Goal: Find specific page/section: Find specific page/section

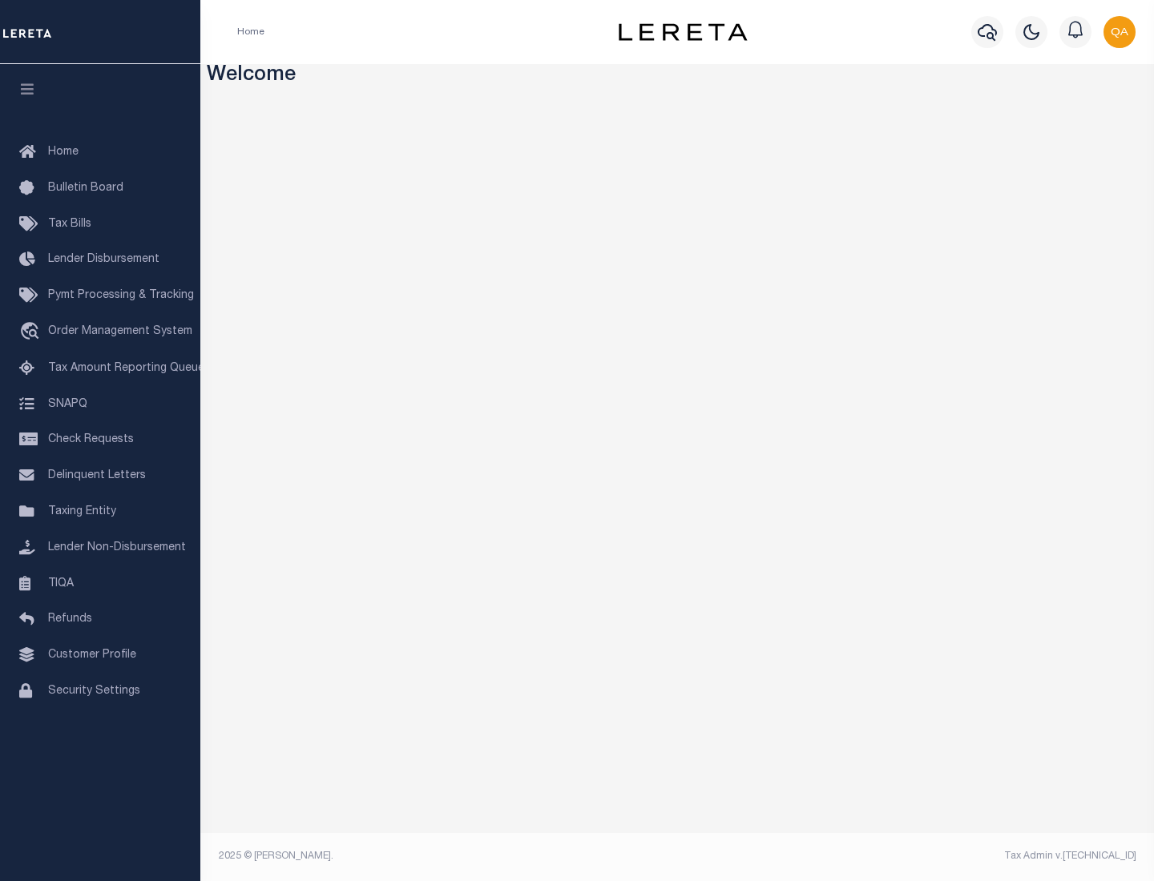
click at [100, 583] on link "TIQA" at bounding box center [100, 584] width 200 height 36
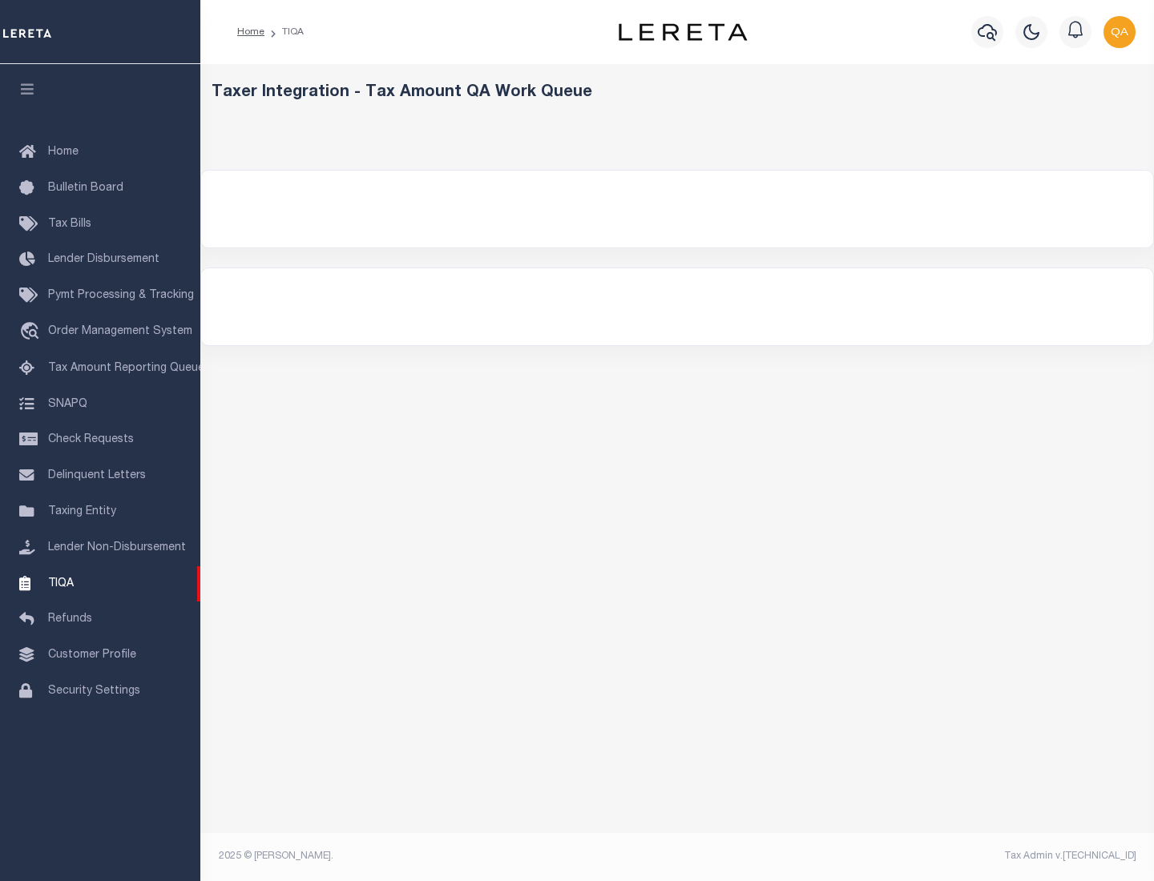
select select "200"
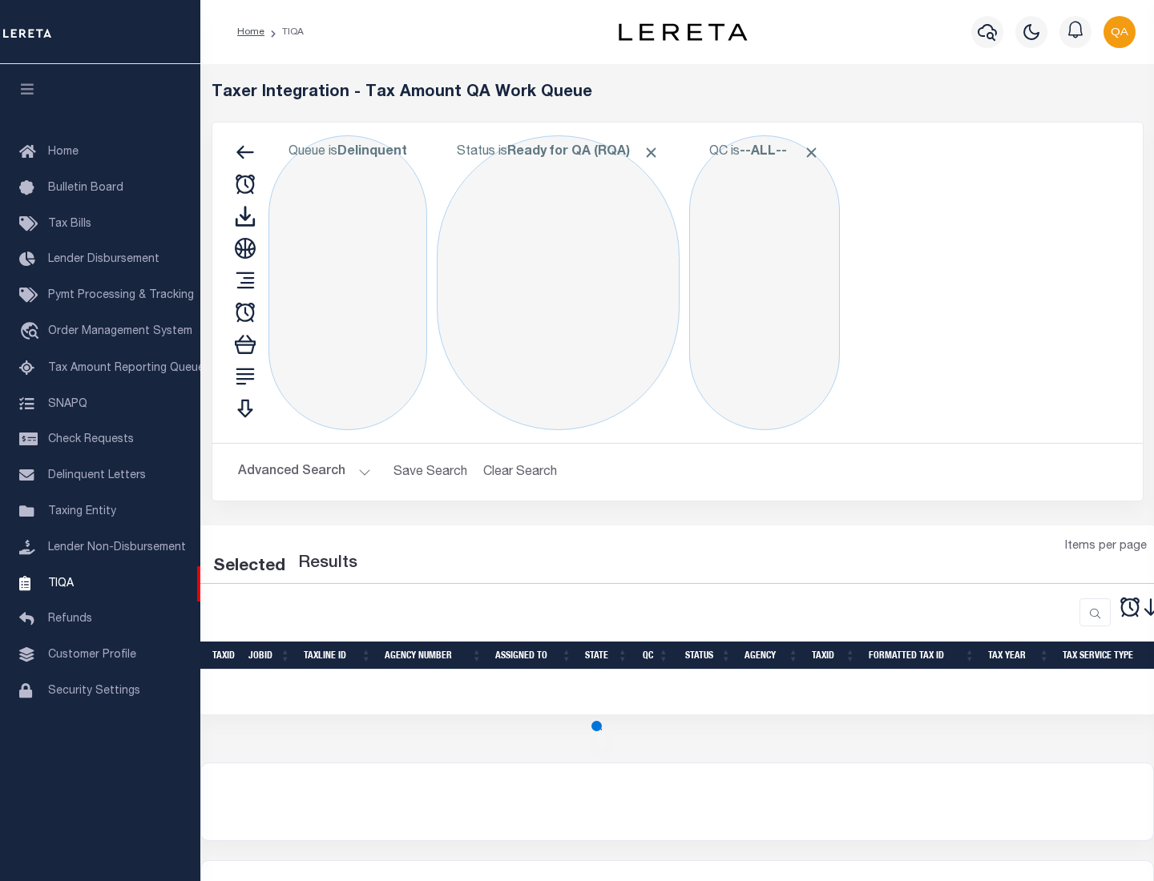
select select "200"
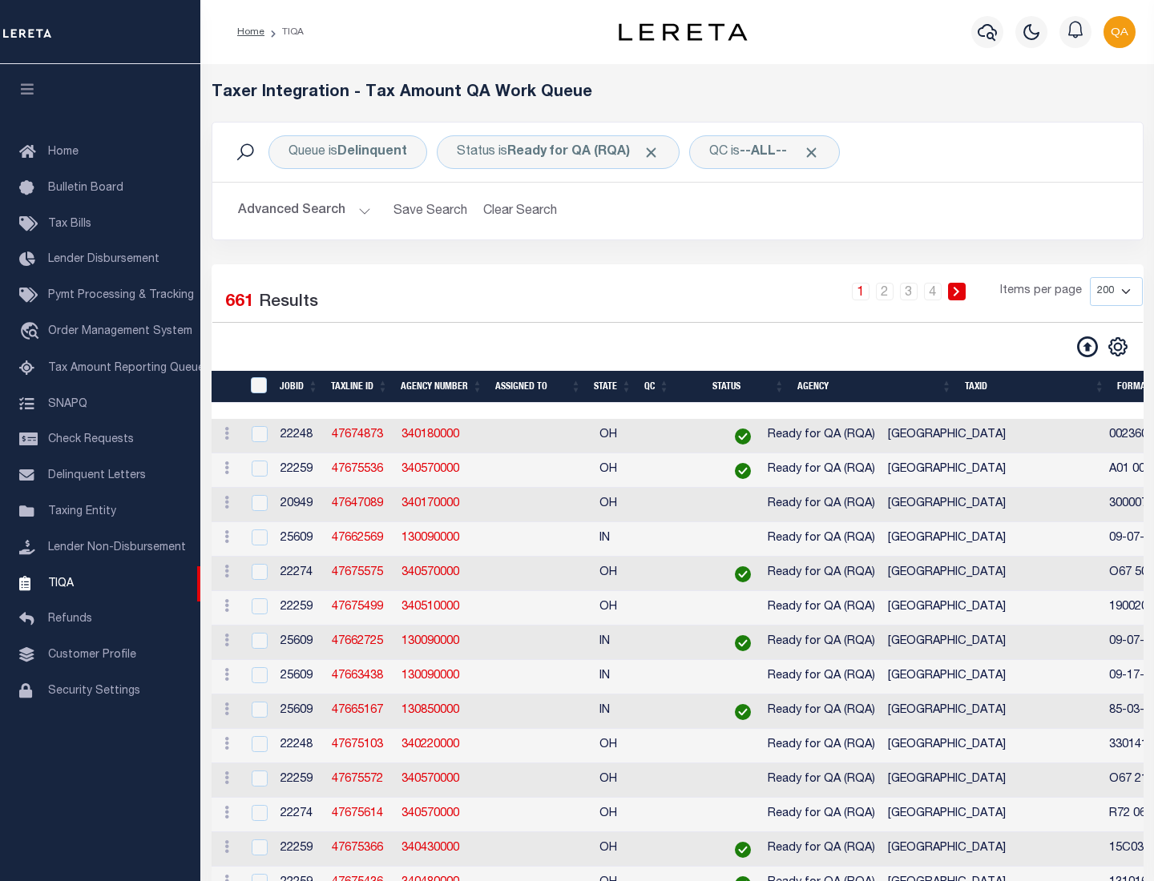
click at [656, 152] on span "Click to Remove" at bounding box center [651, 152] width 17 height 17
